Goal: Task Accomplishment & Management: Manage account settings

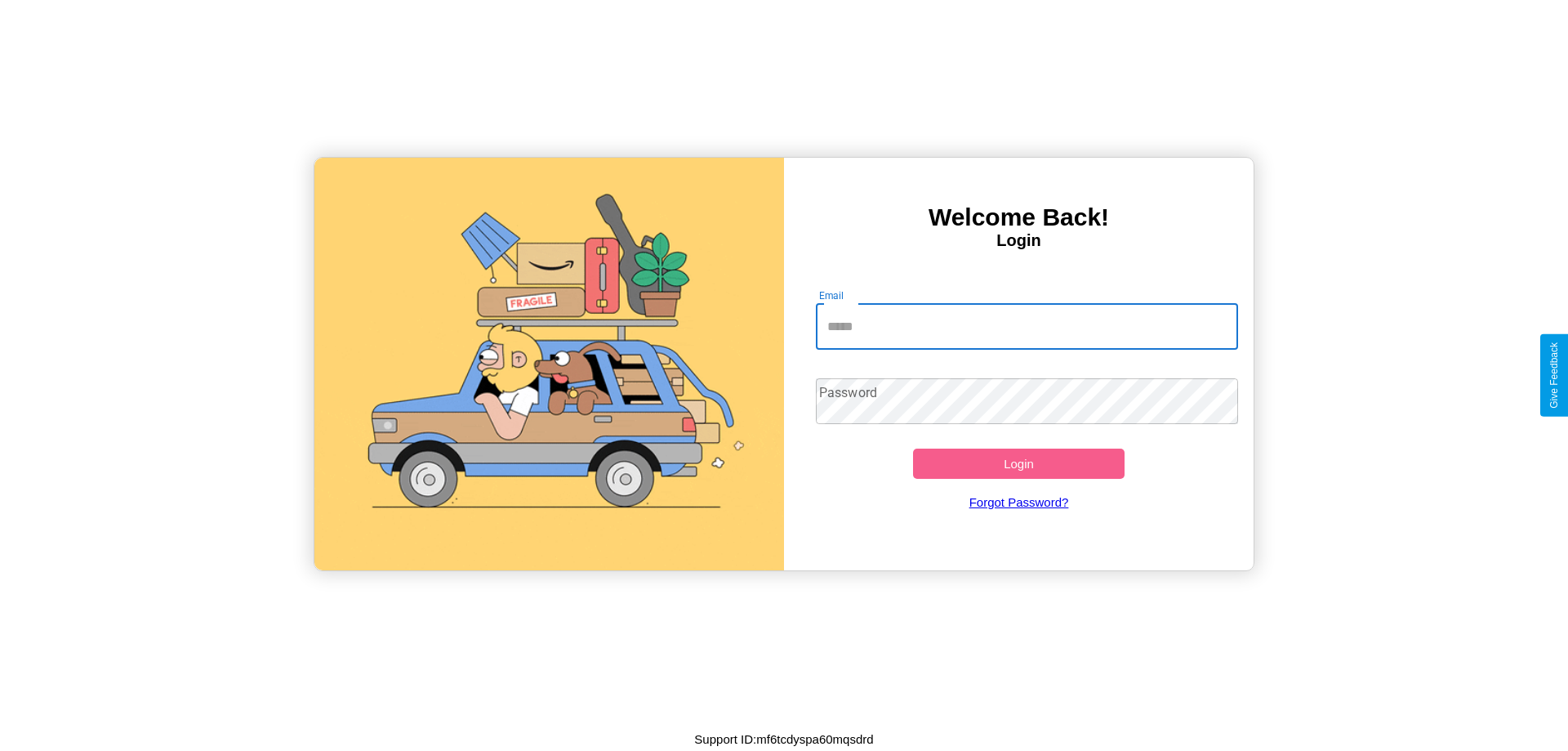
click at [1026, 326] on input "Email" at bounding box center [1027, 326] width 423 height 46
type input "**********"
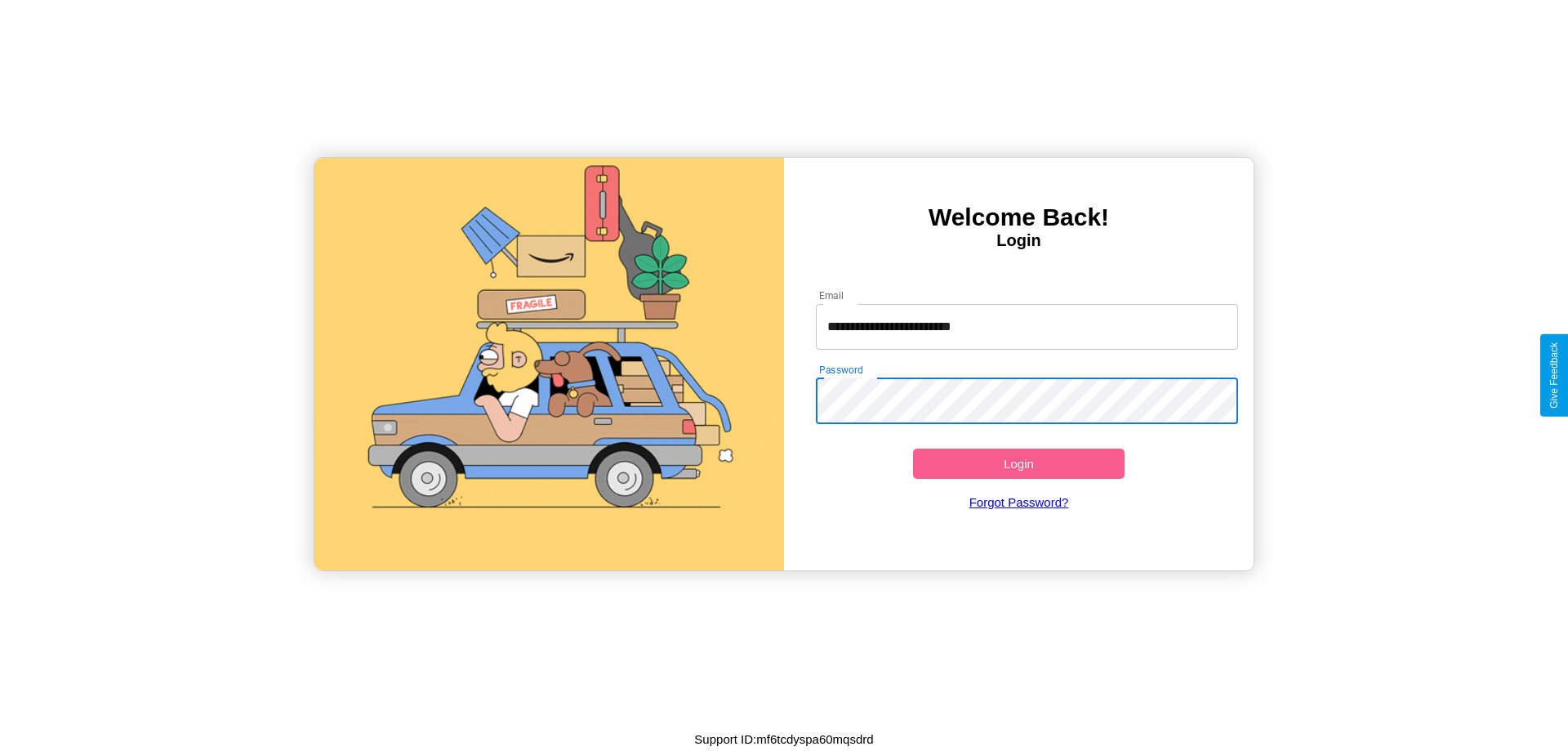
click at [1018, 464] on button "Login" at bounding box center [1019, 464] width 212 height 31
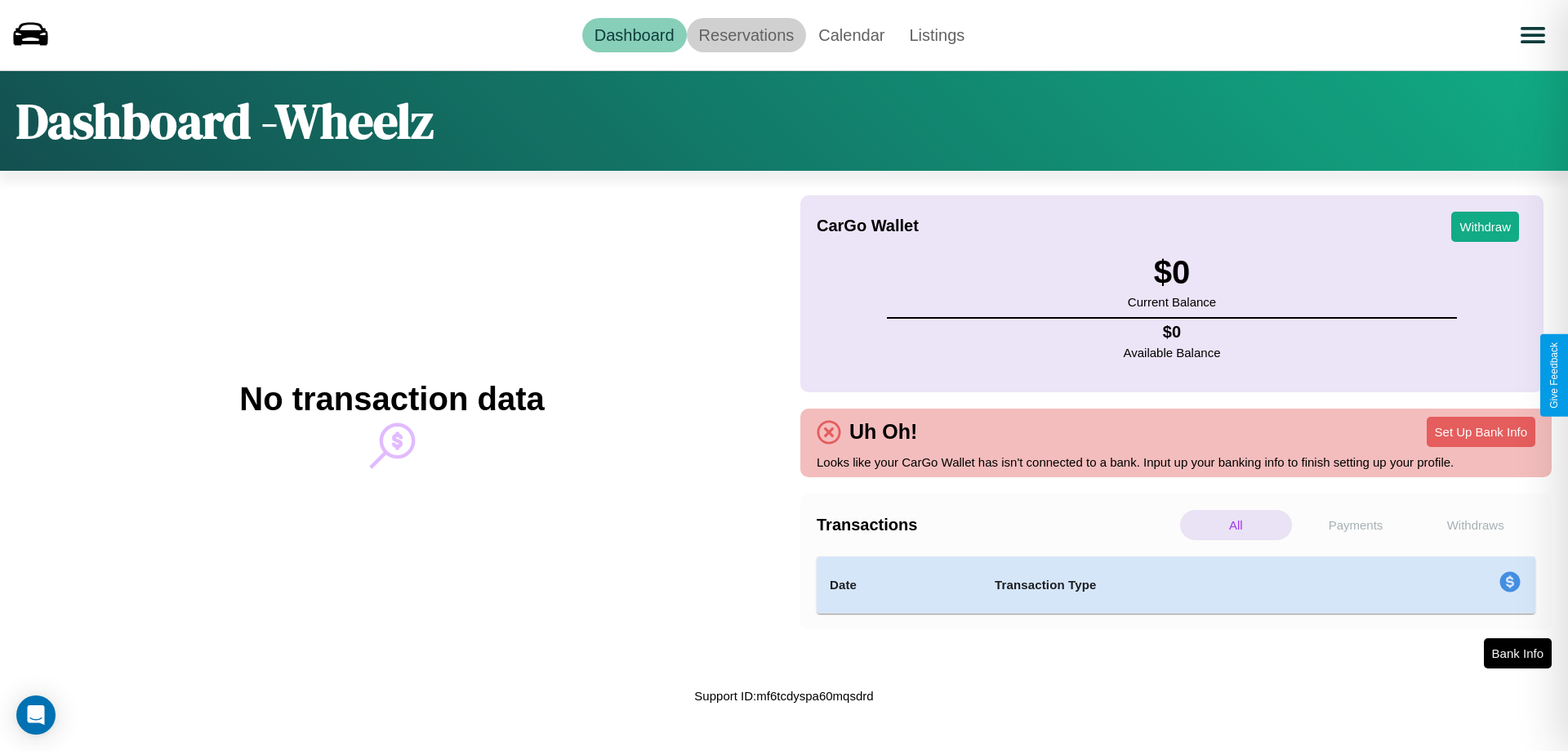
click at [745, 34] on link "Reservations" at bounding box center [747, 35] width 120 height 34
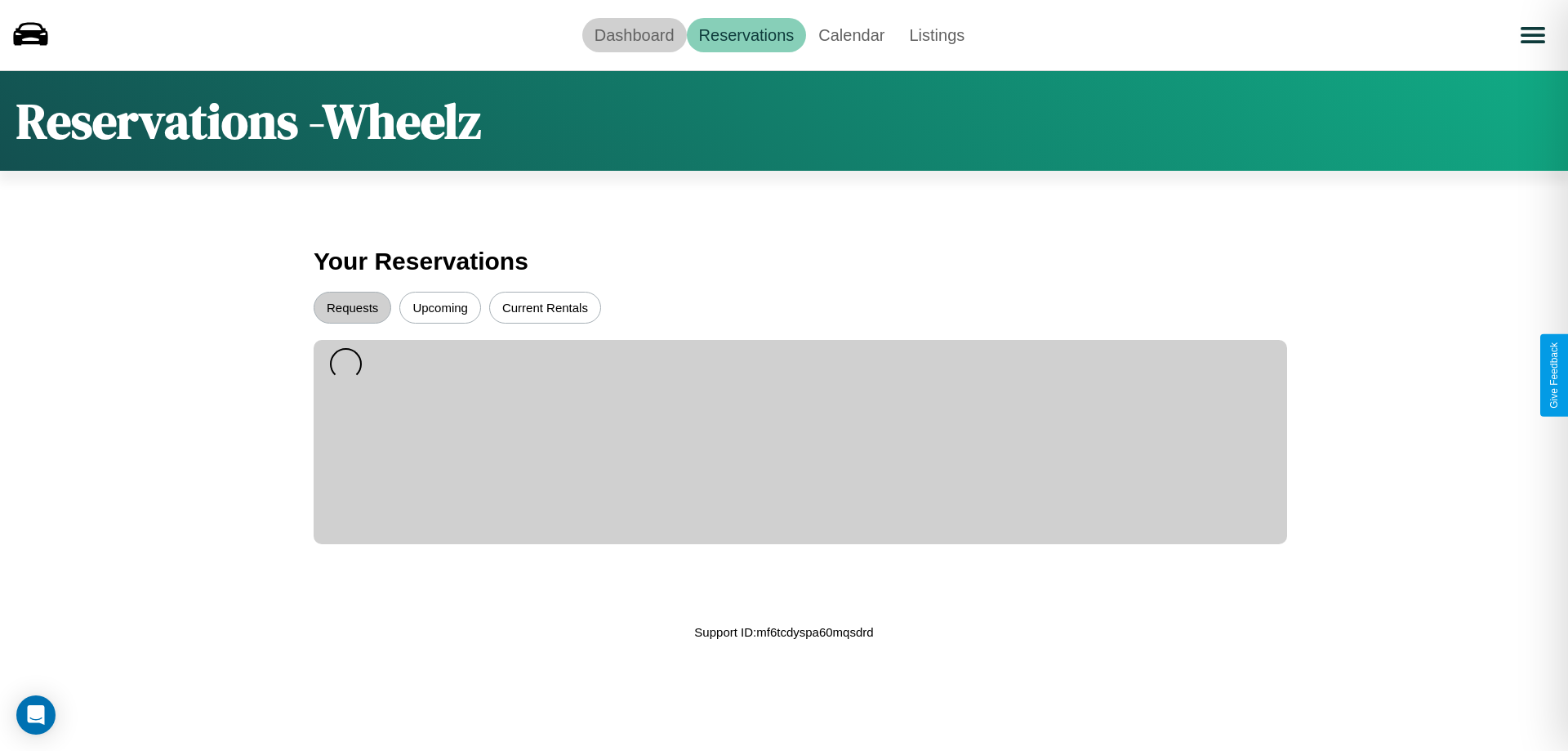
click at [634, 34] on link "Dashboard" at bounding box center [635, 35] width 104 height 34
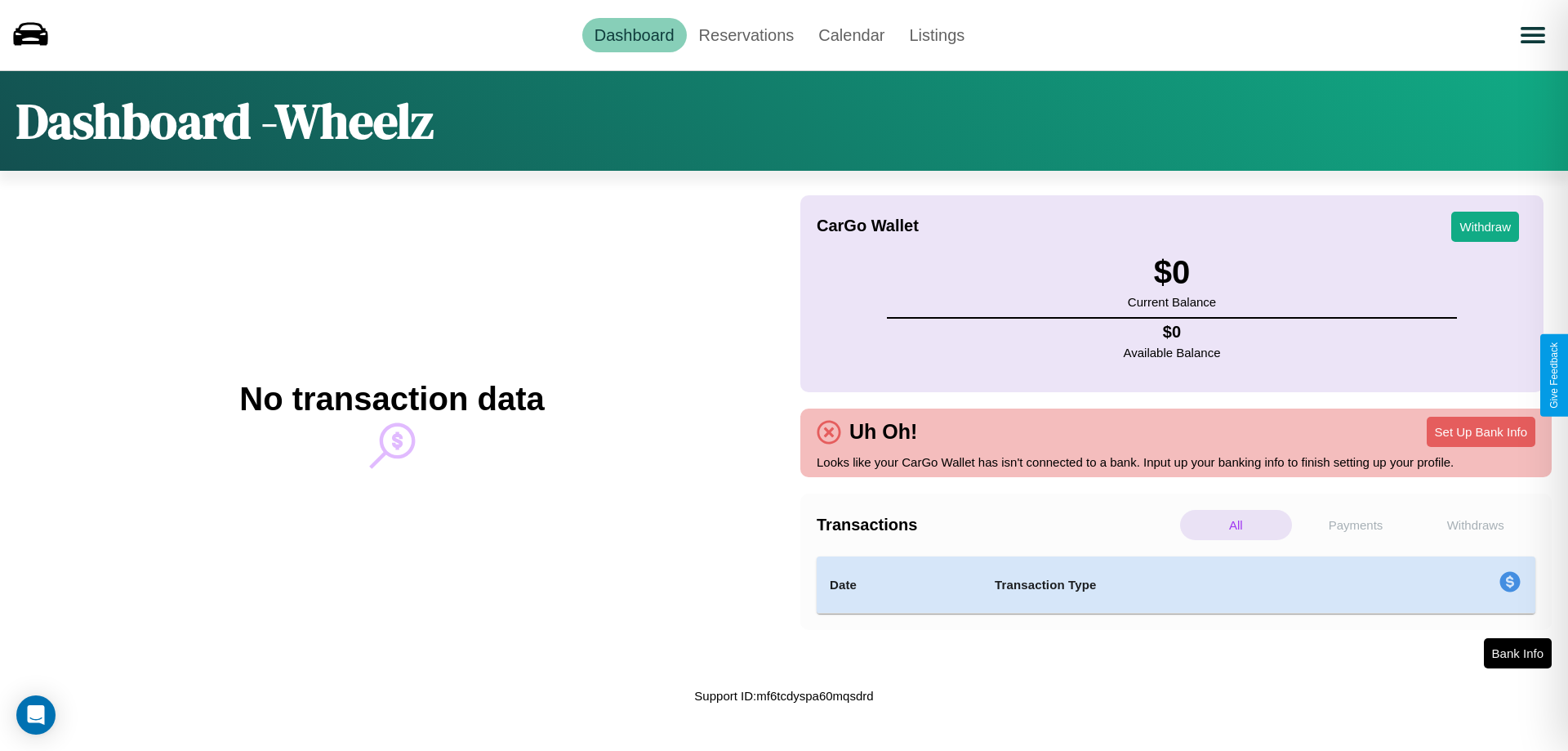
click at [1476, 525] on p "Withdraws" at bounding box center [1476, 526] width 112 height 31
click at [1356, 525] on p "Payments" at bounding box center [1356, 526] width 112 height 31
click at [1476, 525] on p "Withdraws" at bounding box center [1476, 526] width 112 height 31
click at [1356, 525] on p "Payments" at bounding box center [1356, 526] width 112 height 31
